Goal: Information Seeking & Learning: Learn about a topic

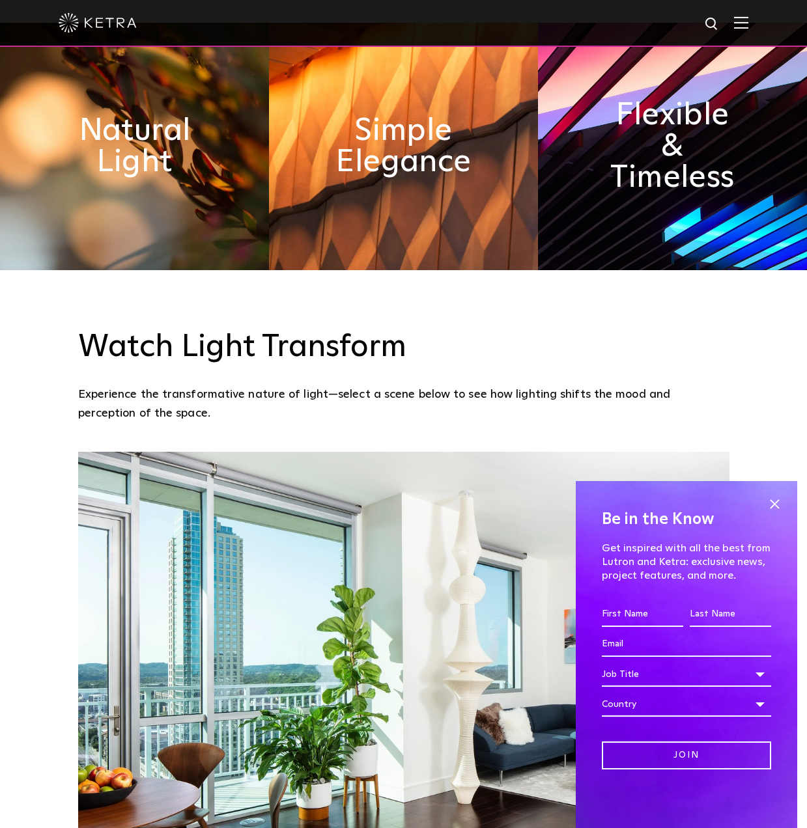
scroll to position [1172, 0]
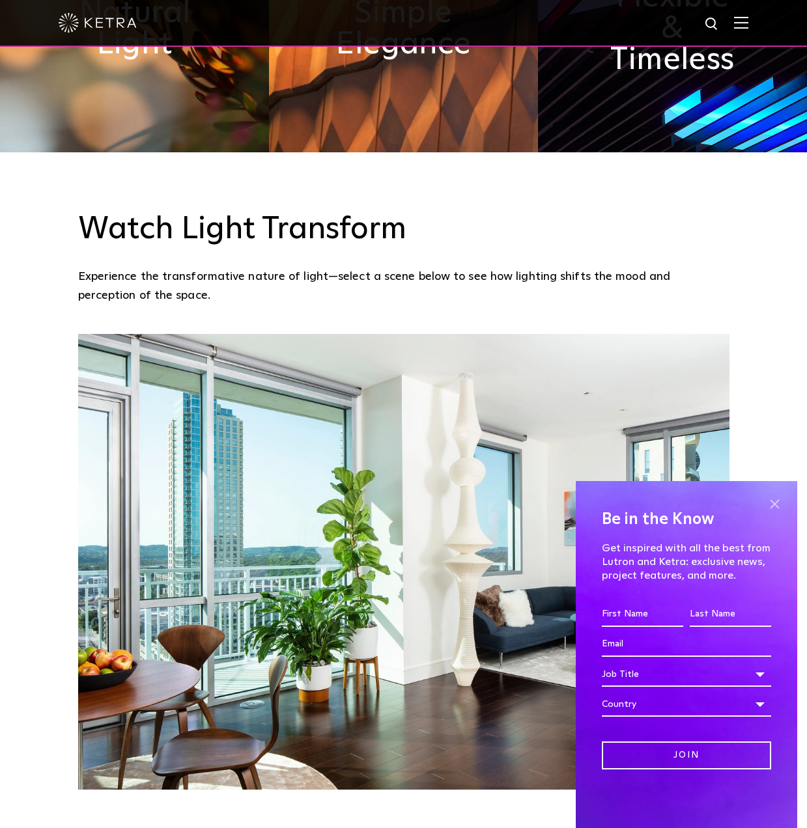
click at [777, 499] on span at bounding box center [774, 504] width 20 height 20
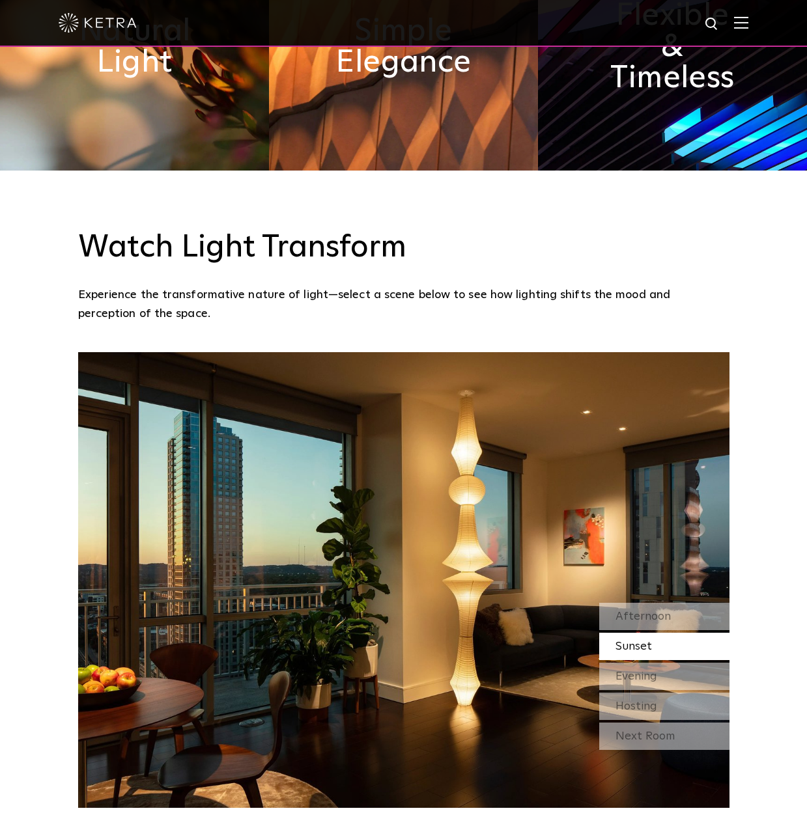
scroll to position [0, 0]
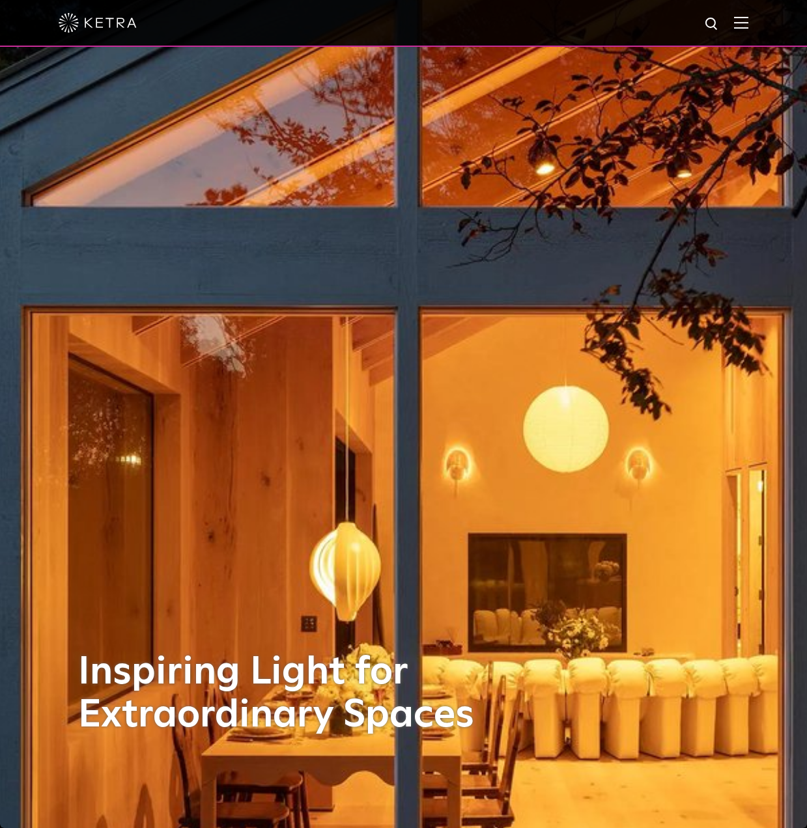
click at [748, 27] on img at bounding box center [741, 22] width 14 height 12
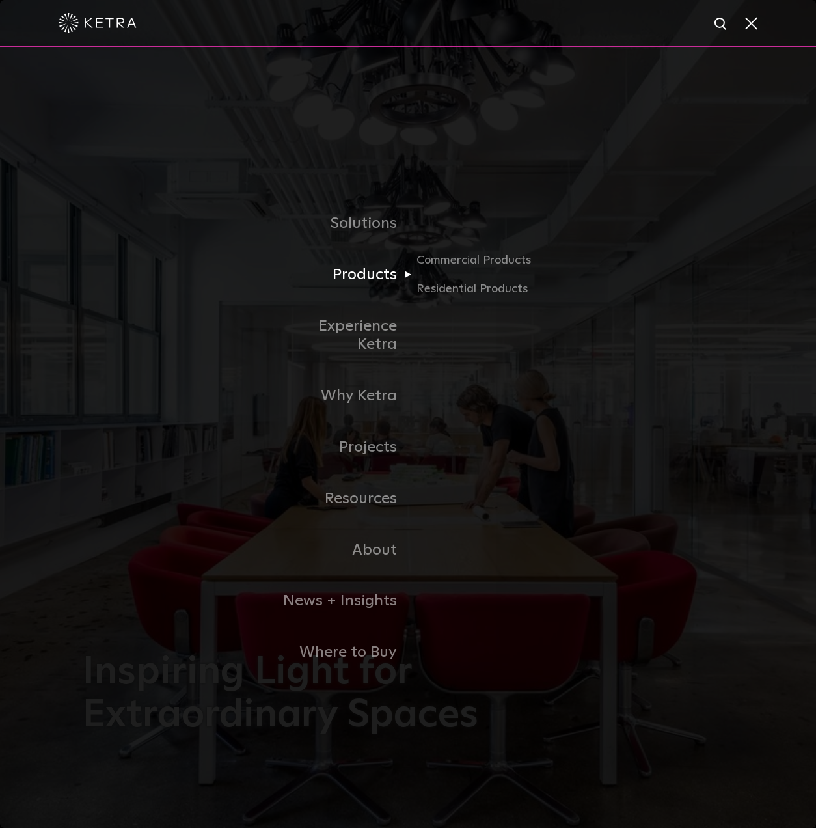
click at [363, 290] on link "Products" at bounding box center [341, 274] width 133 height 51
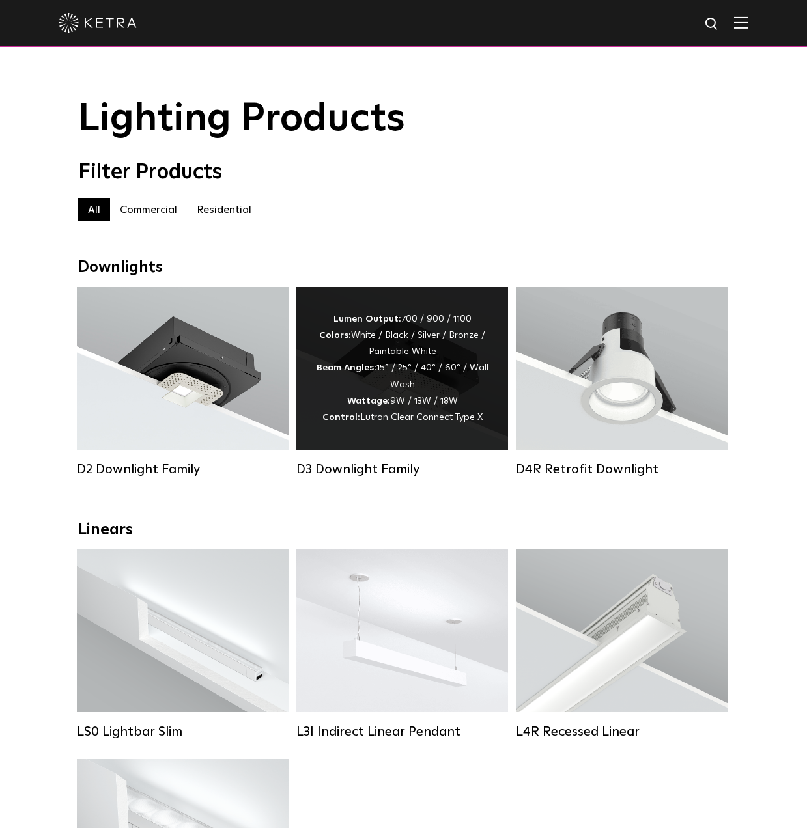
click at [432, 379] on div "Lumen Output: 700 / 900 / 1100 Colors: White / Black / Silver / Bronze / Painta…" at bounding box center [402, 368] width 173 height 115
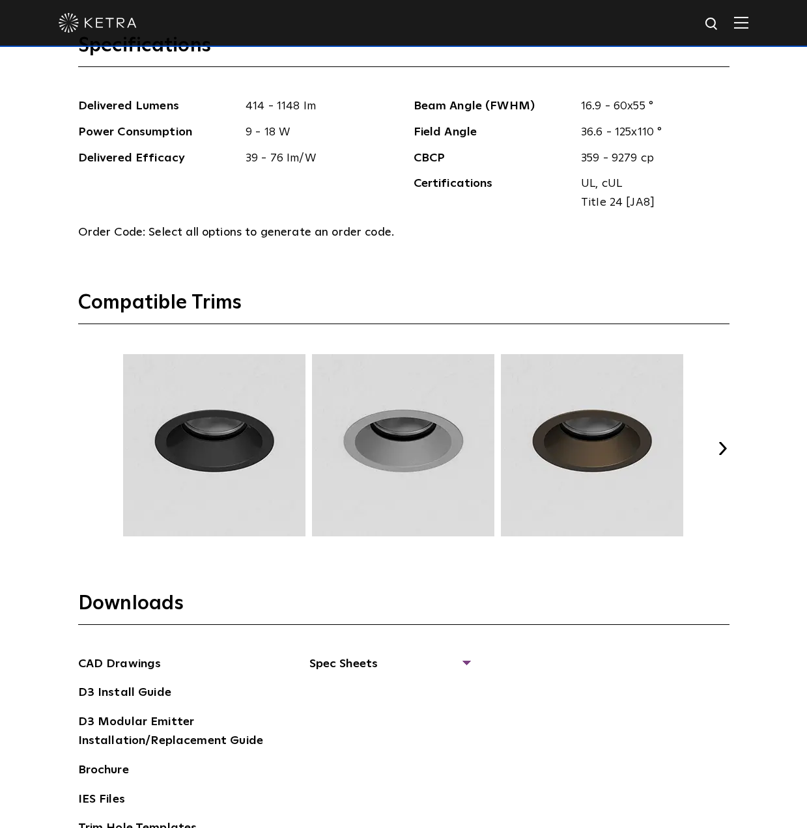
scroll to position [1888, 0]
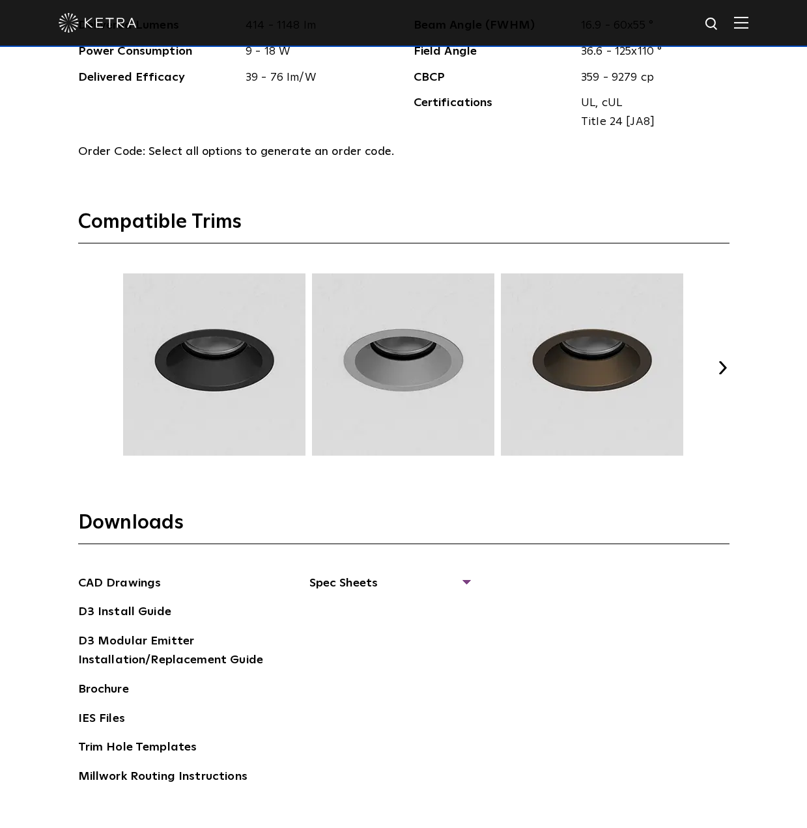
click at [727, 361] on button "Next" at bounding box center [722, 367] width 13 height 13
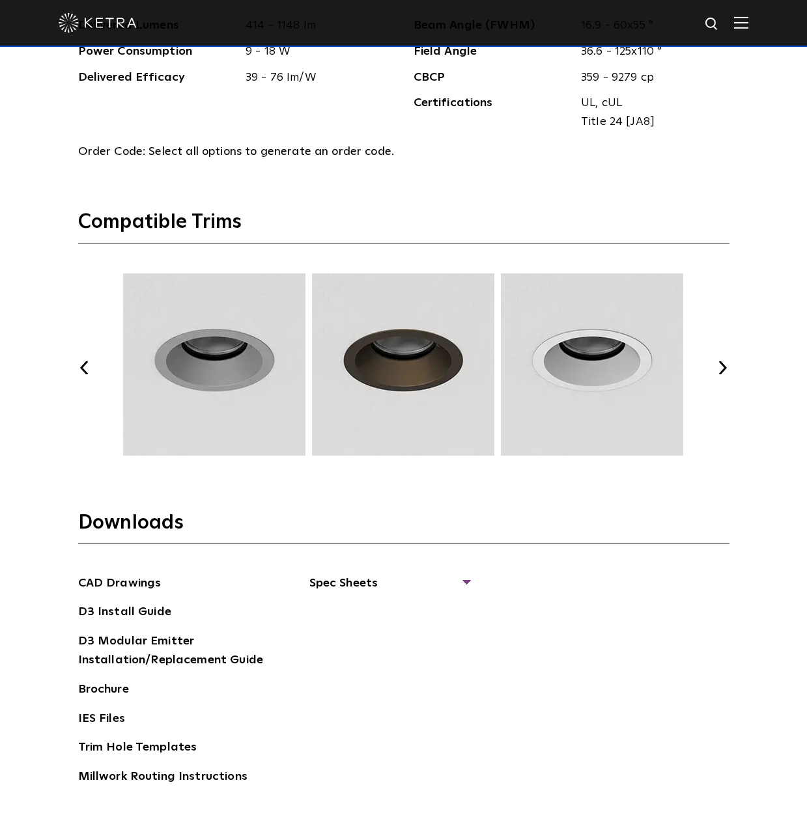
click at [726, 361] on button "Next" at bounding box center [722, 367] width 13 height 13
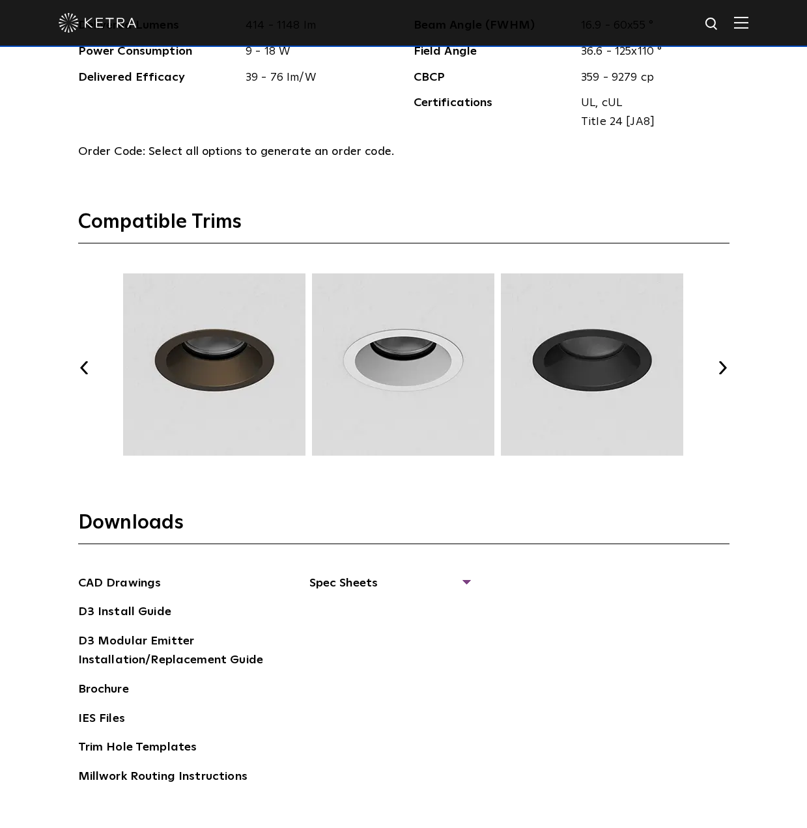
click at [722, 365] on button "Next" at bounding box center [722, 367] width 13 height 13
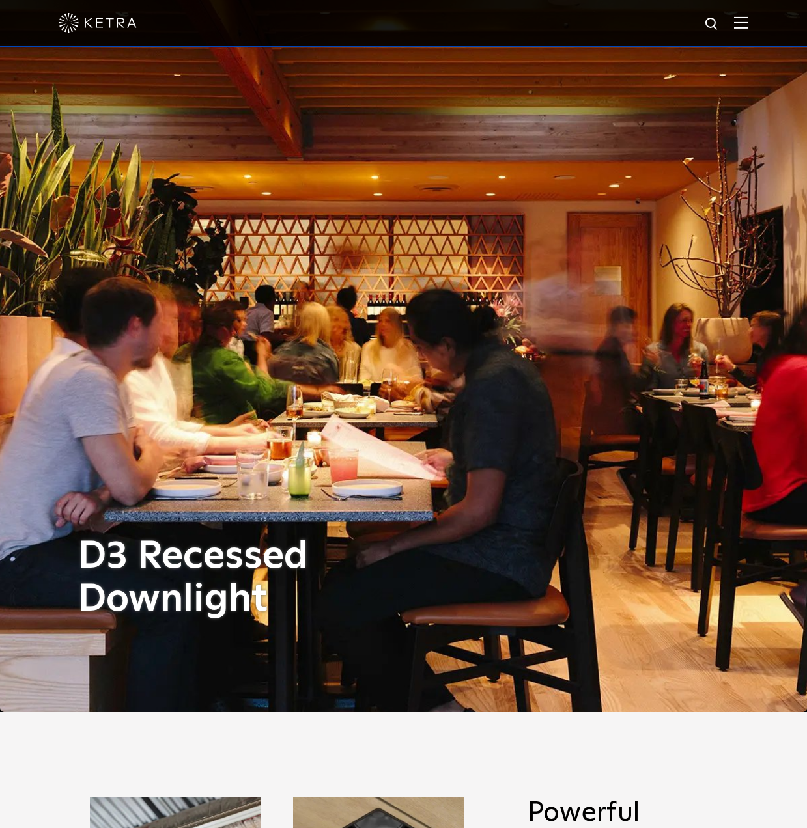
scroll to position [0, 0]
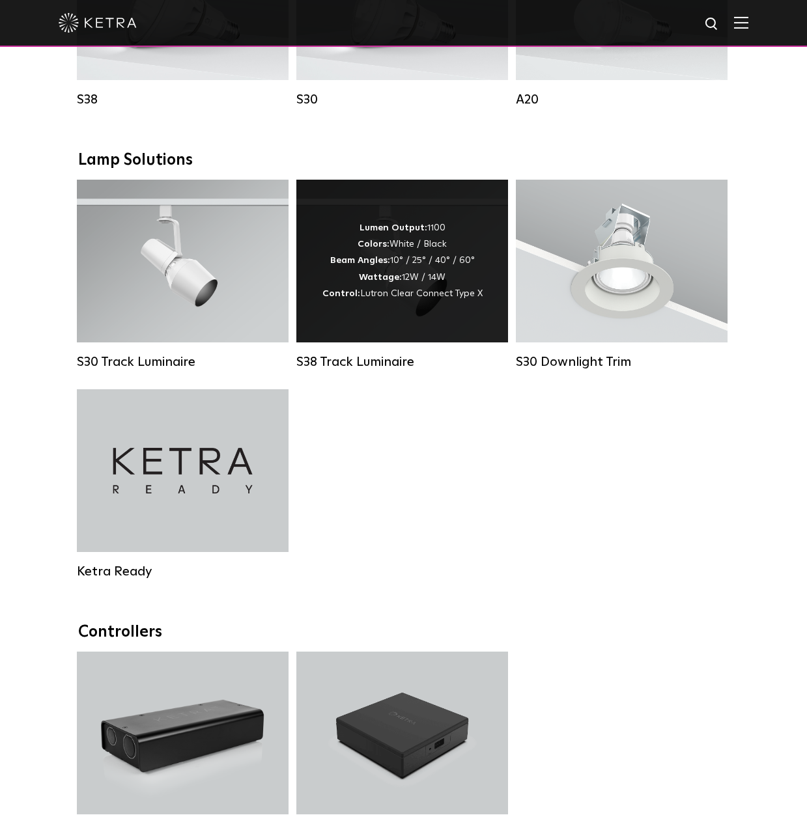
scroll to position [1237, 0]
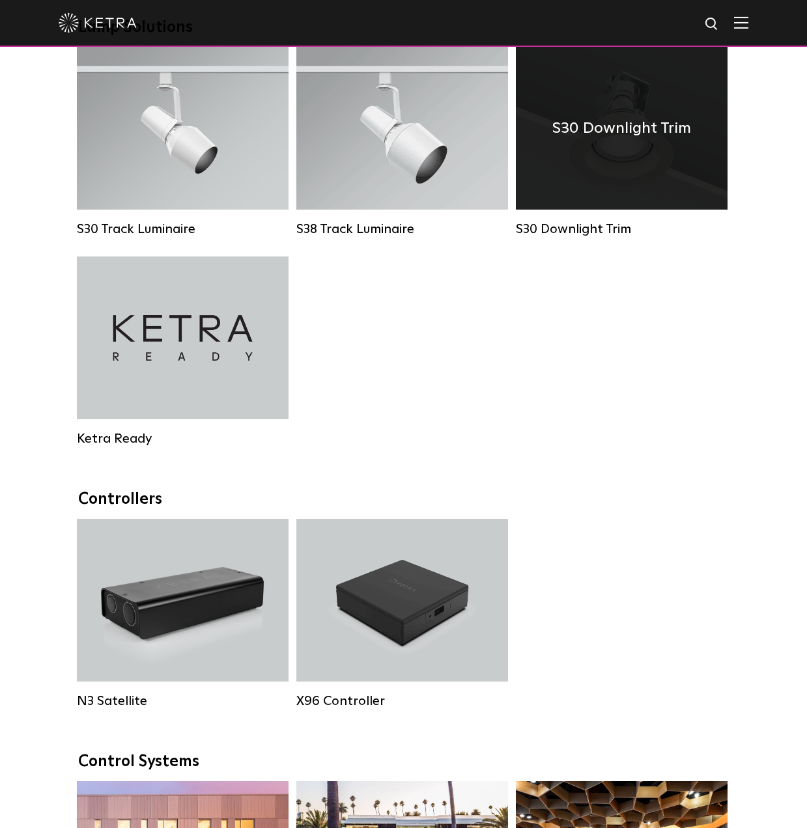
click at [669, 176] on div "S30 Downlight Trim" at bounding box center [622, 128] width 212 height 163
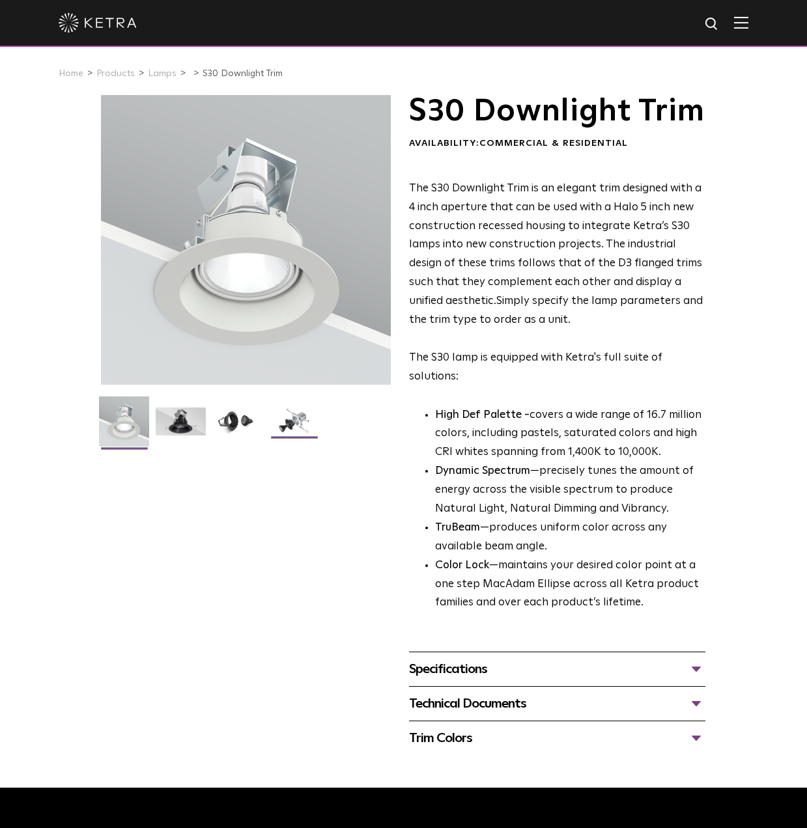
click at [277, 413] on img at bounding box center [294, 427] width 50 height 38
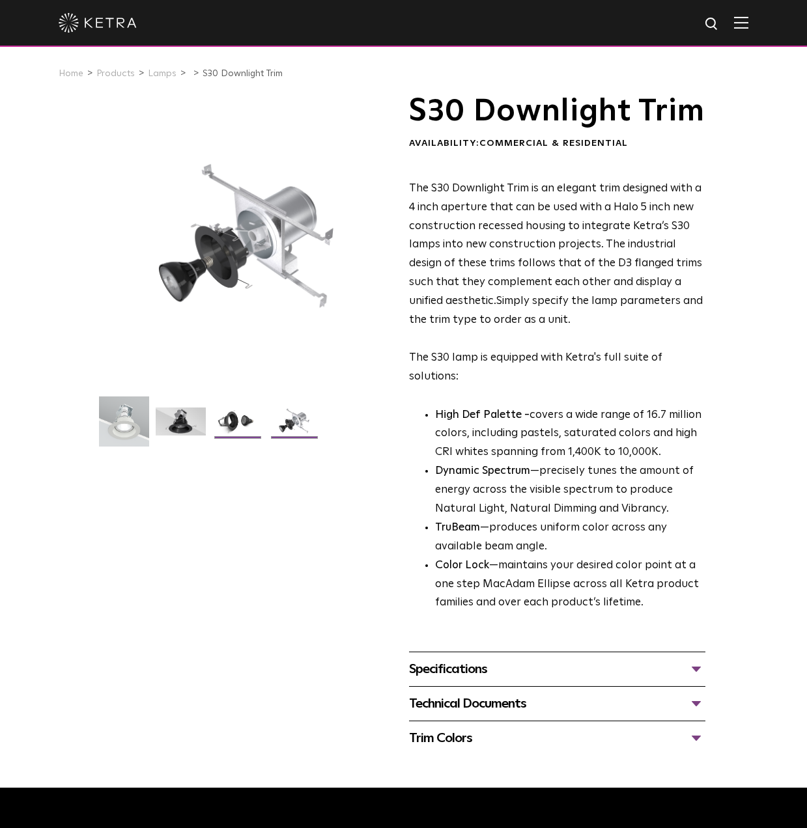
click at [225, 417] on img at bounding box center [237, 427] width 50 height 38
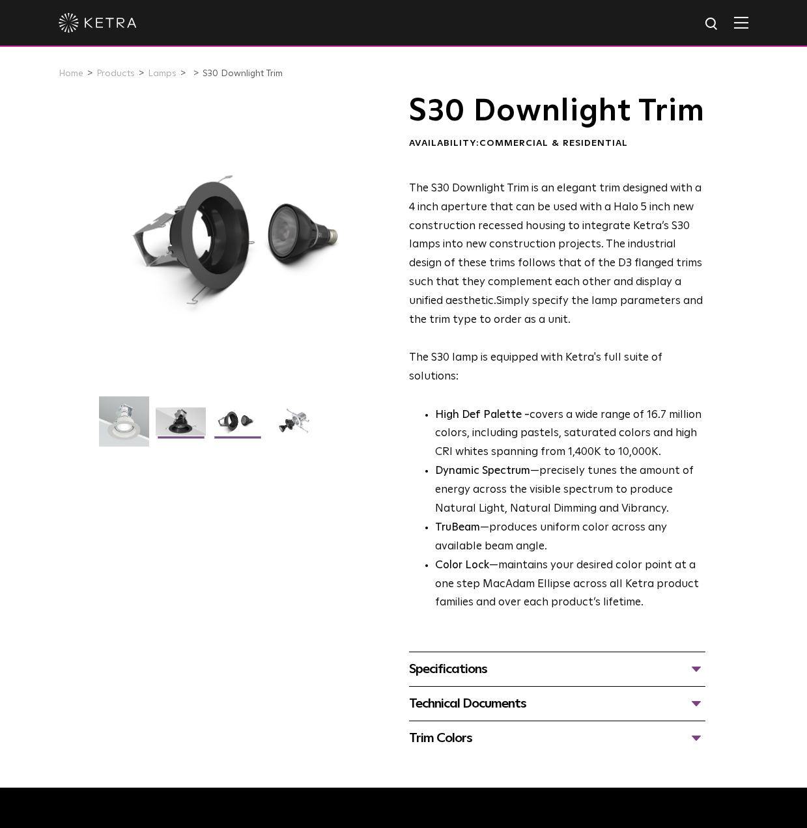
click at [203, 418] on img at bounding box center [181, 427] width 50 height 38
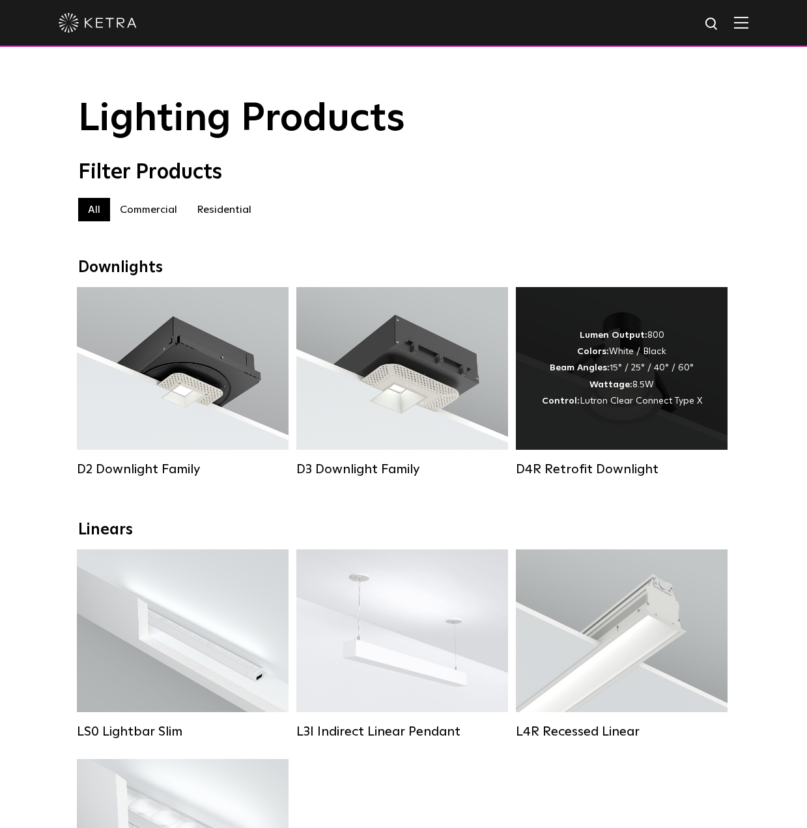
click at [669, 341] on div "Lumen Output: 800 Colors: White / Black Beam Angles: 15° / 25° / 40° / 60° Watt…" at bounding box center [622, 368] width 160 height 82
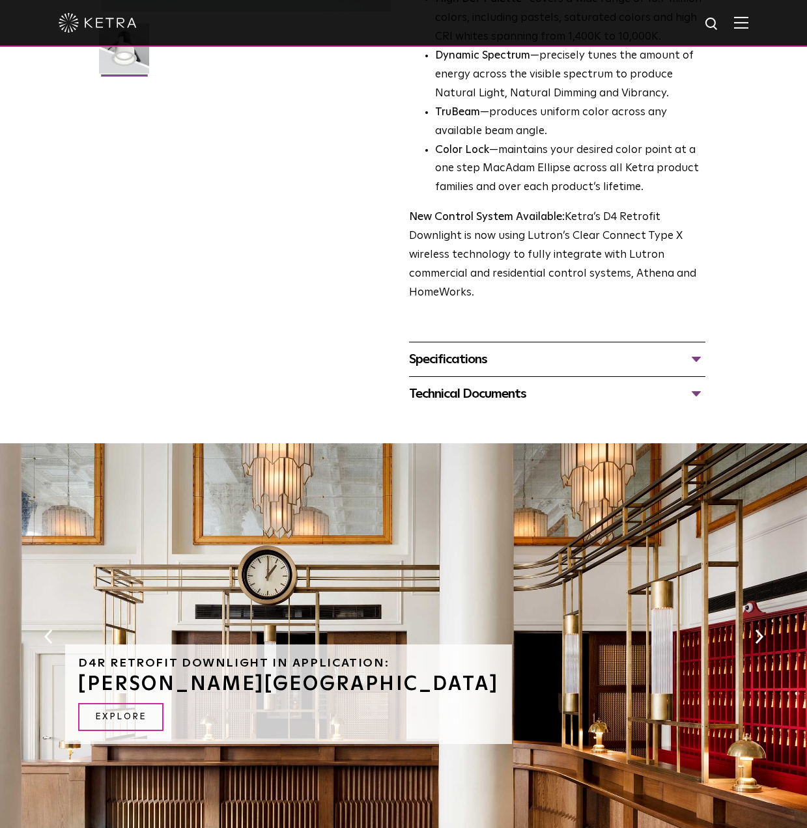
scroll to position [326, 0]
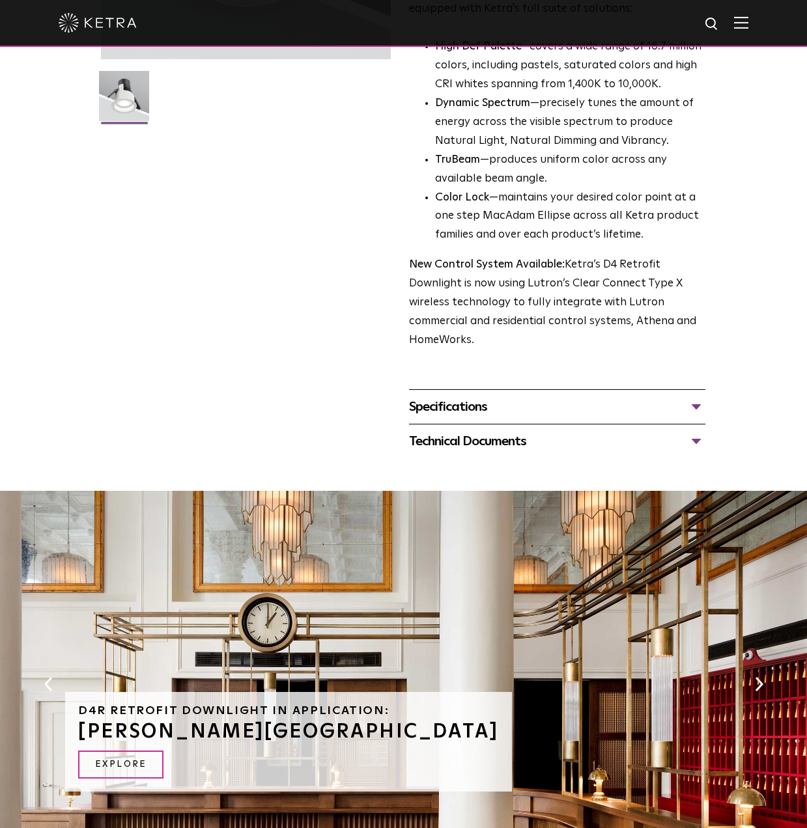
click at [597, 402] on div "Specifications" at bounding box center [557, 407] width 296 height 21
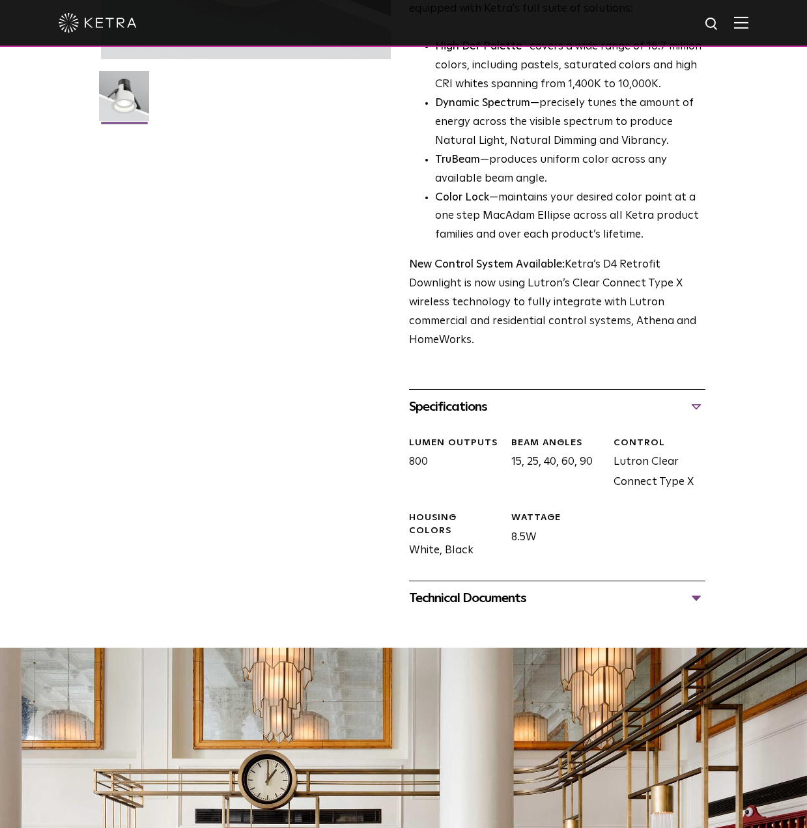
click at [641, 596] on div "Technical Documents" at bounding box center [557, 598] width 296 height 21
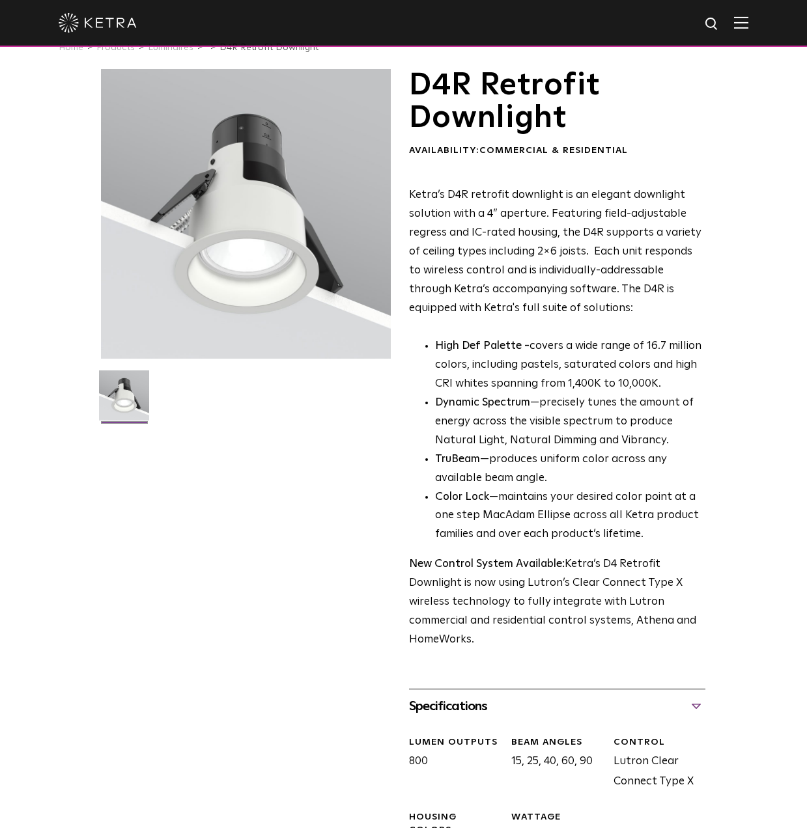
scroll to position [0, 0]
